Goal: Information Seeking & Learning: Learn about a topic

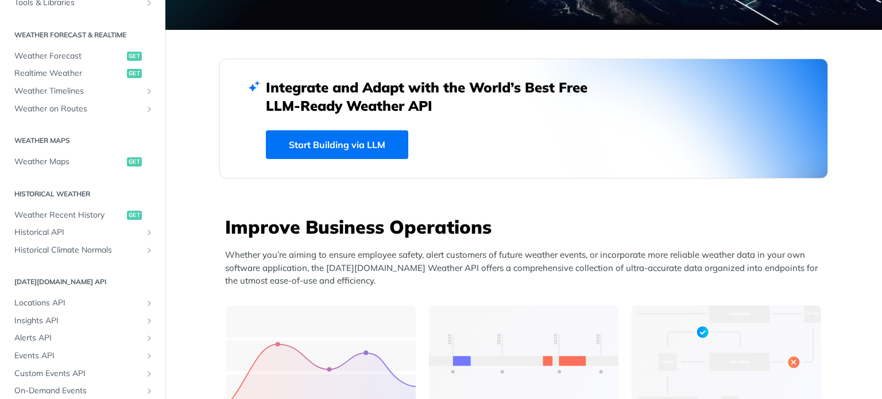
scroll to position [227, 0]
click at [46, 229] on span "Historical API" at bounding box center [77, 232] width 127 height 11
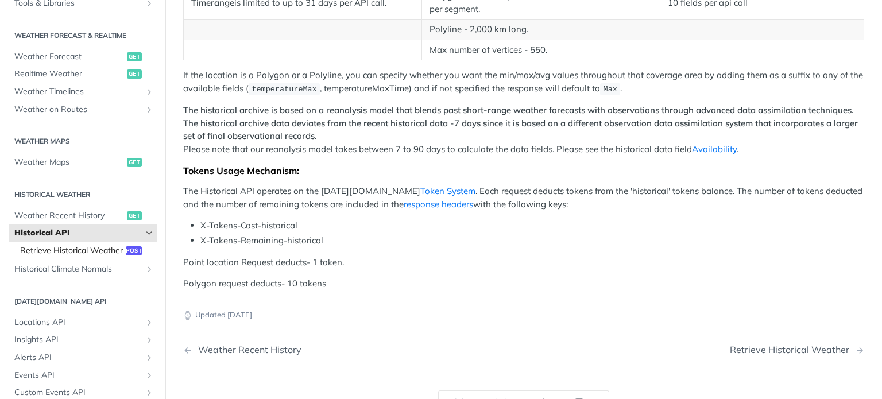
click at [59, 252] on span "Retrieve Historical Weather" at bounding box center [71, 250] width 103 height 11
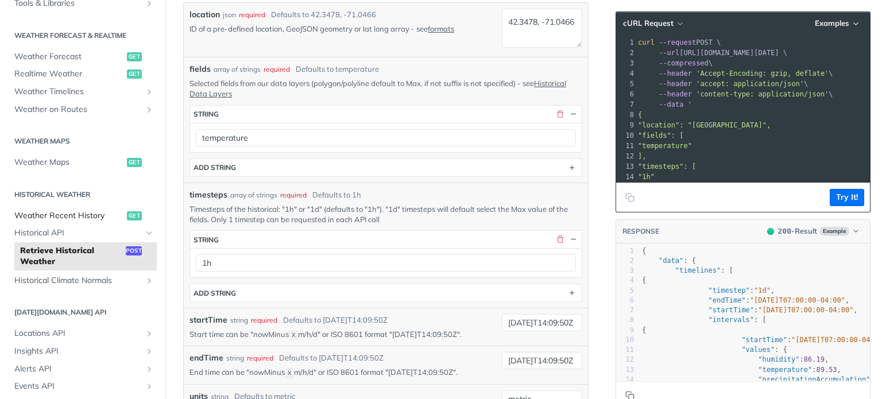
click at [53, 211] on span "Weather Recent History" at bounding box center [69, 215] width 110 height 11
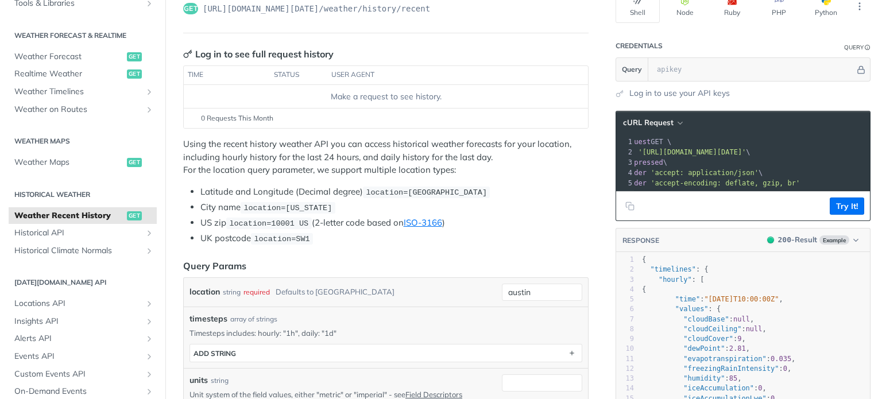
scroll to position [0, 39]
